Goal: Find specific page/section: Find specific page/section

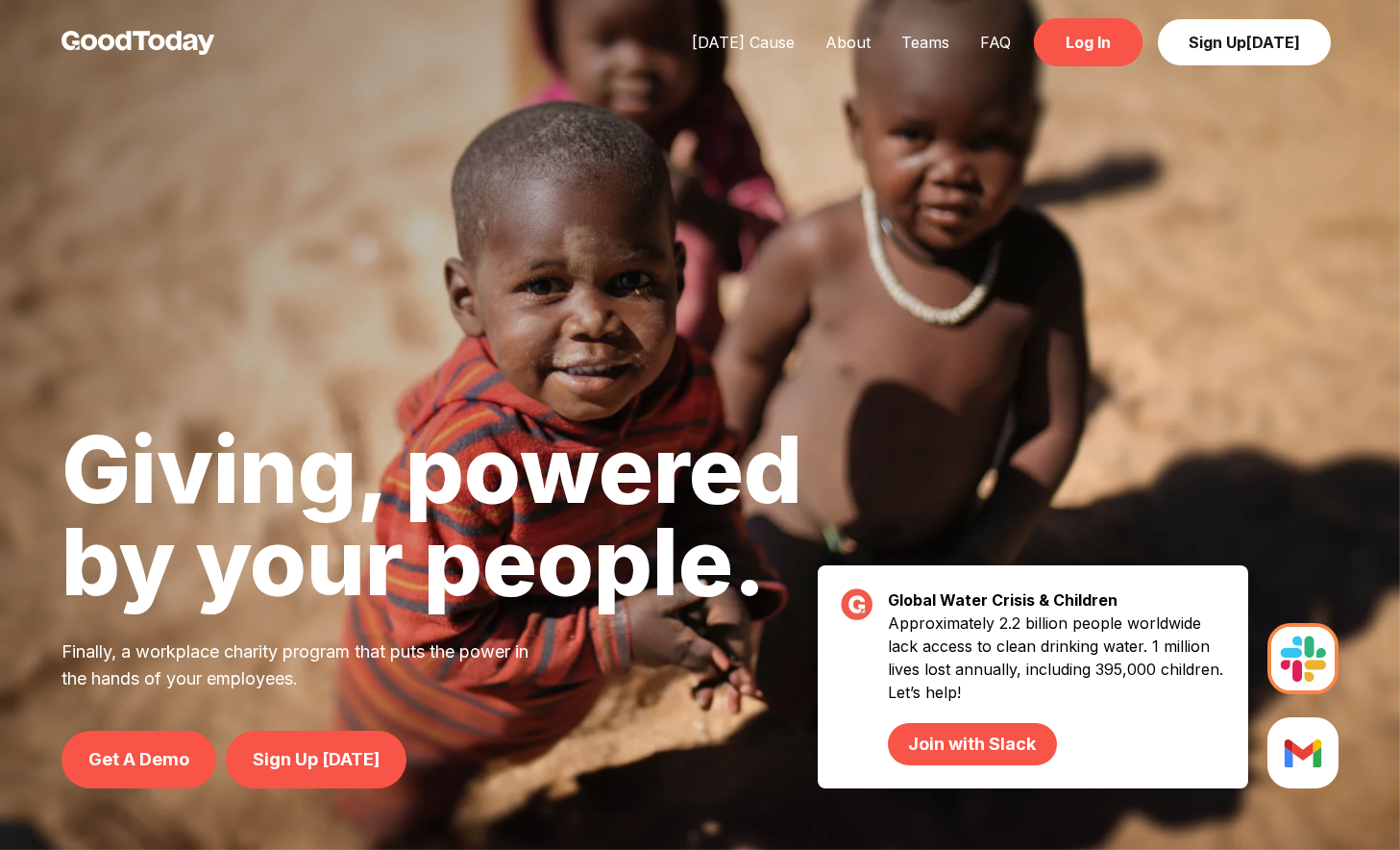
click at [1085, 54] on link "Log In" at bounding box center [1087, 42] width 108 height 48
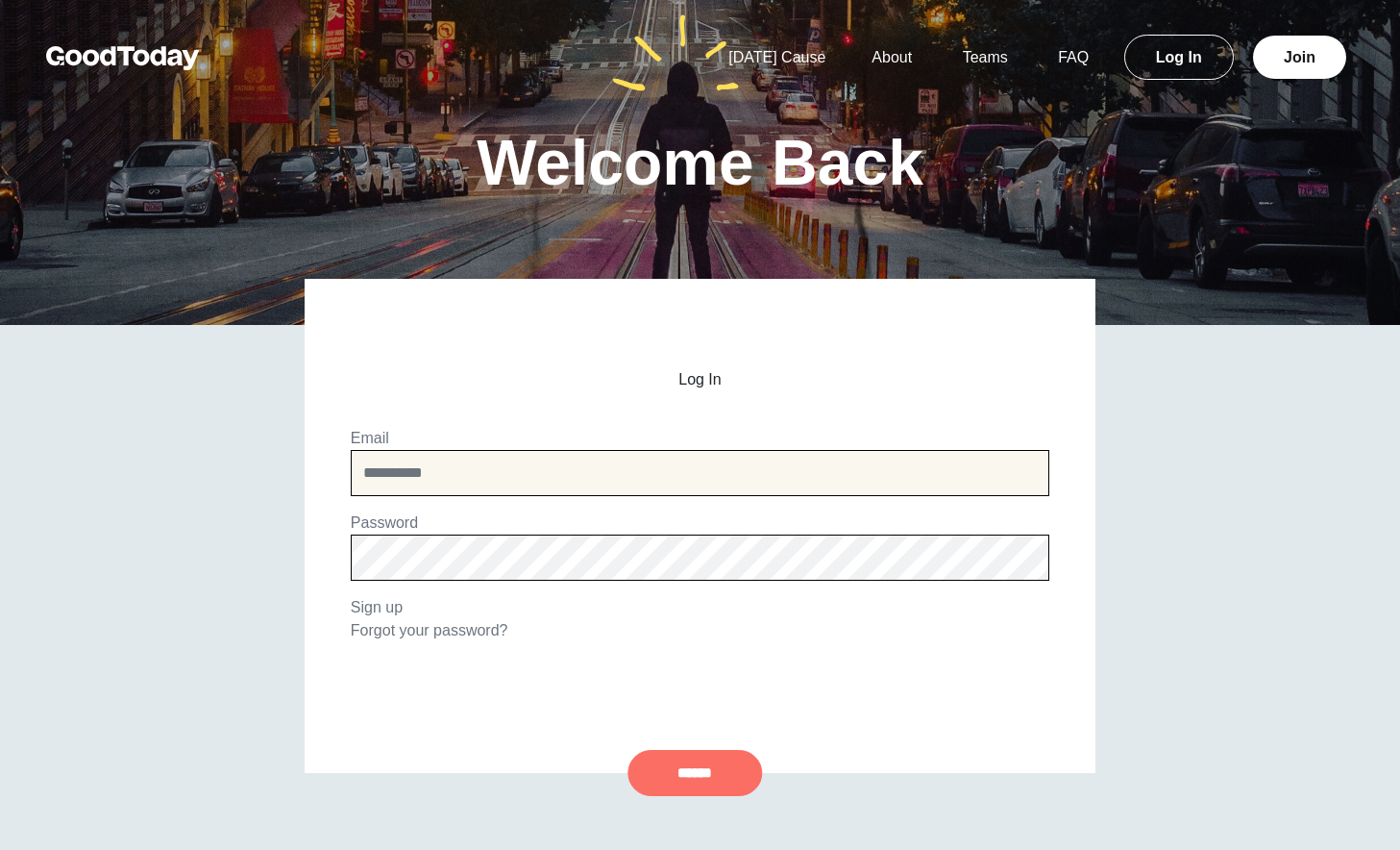
type input "**********"
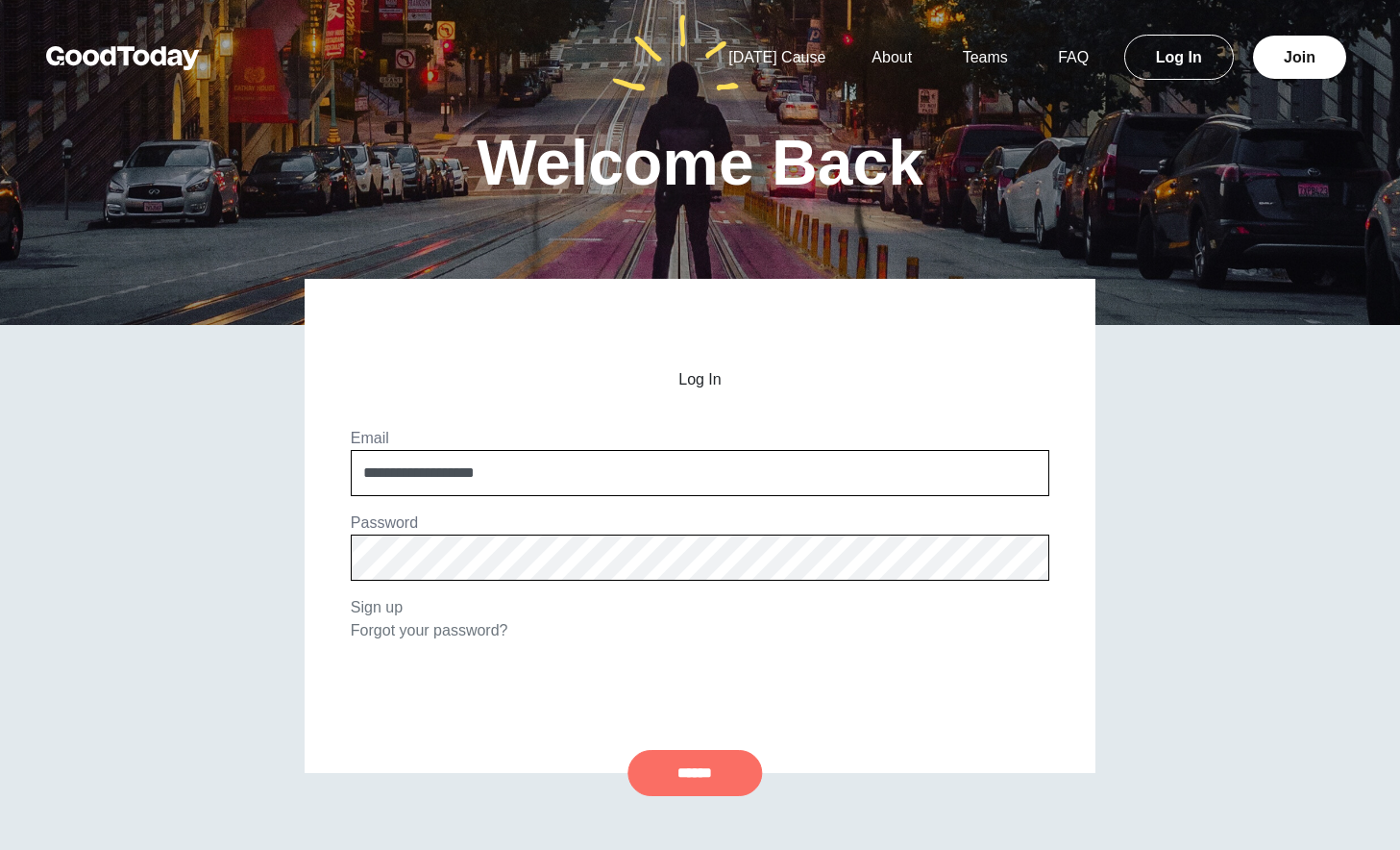
click at [710, 771] on input "******" at bounding box center [695, 772] width 134 height 46
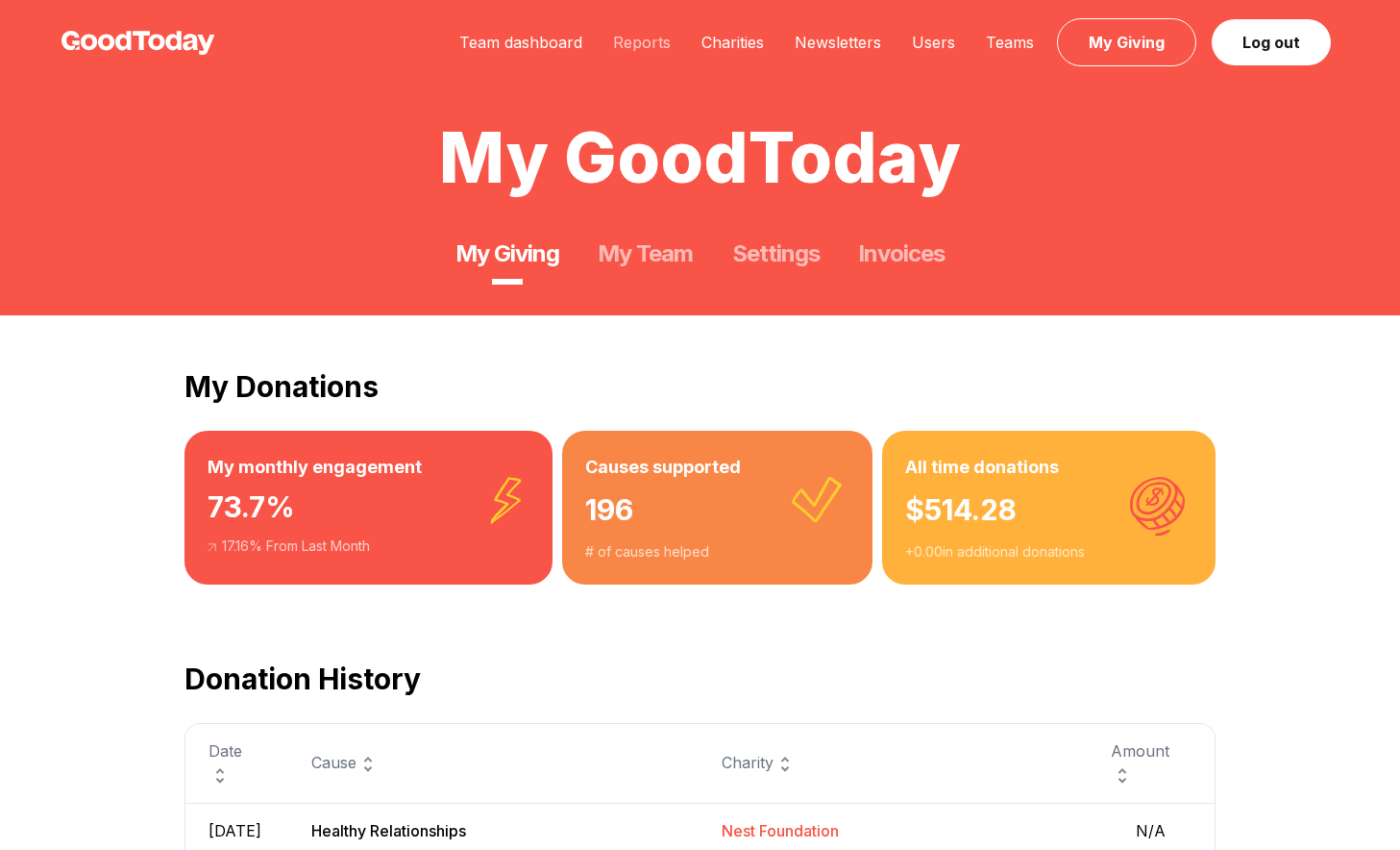
click at [621, 40] on link "Reports" at bounding box center [642, 43] width 89 height 19
